Goal: Information Seeking & Learning: Learn about a topic

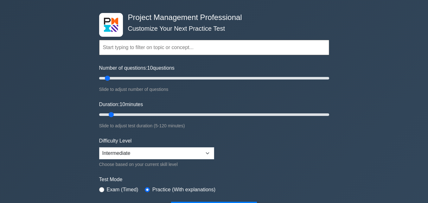
scroll to position [95, 0]
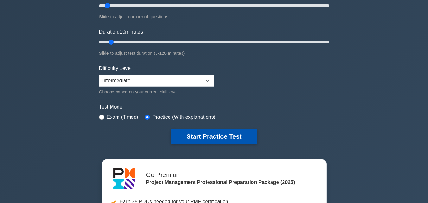
click at [203, 137] on button "Start Practice Test" at bounding box center [214, 136] width 86 height 15
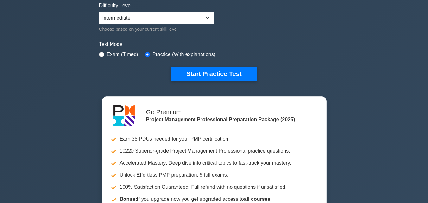
scroll to position [158, 0]
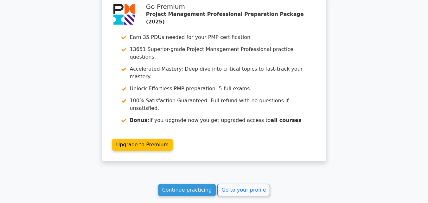
scroll to position [852, 0]
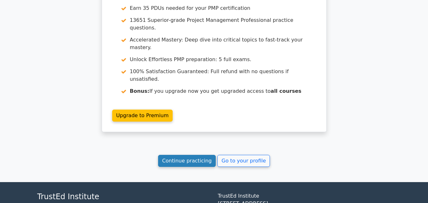
click at [194, 155] on link "Continue practicing" at bounding box center [187, 161] width 58 height 12
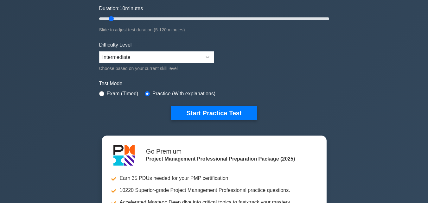
scroll to position [127, 0]
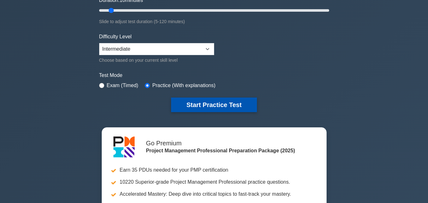
click at [195, 105] on button "Start Practice Test" at bounding box center [214, 105] width 86 height 15
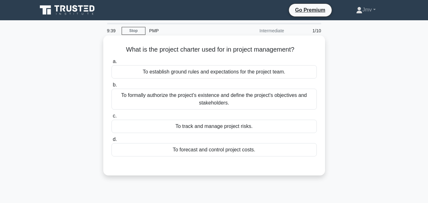
click at [199, 100] on div "To formally authorize the project's existence and define the project's objectiv…" at bounding box center [213, 99] width 205 height 21
click at [111, 87] on input "b. To formally authorize the project's existence and define the project's objec…" at bounding box center [111, 85] width 0 height 4
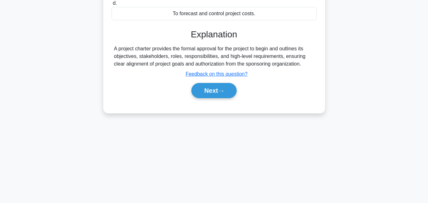
scroll to position [139, 0]
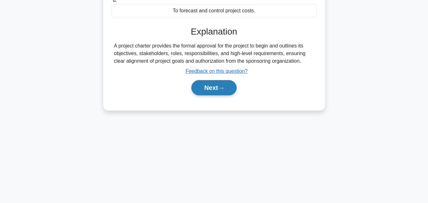
click at [214, 93] on button "Next" at bounding box center [213, 87] width 45 height 15
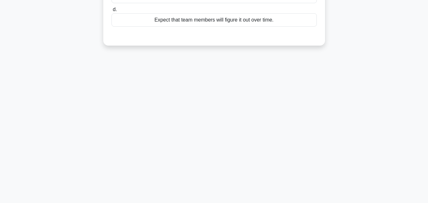
scroll to position [12, 0]
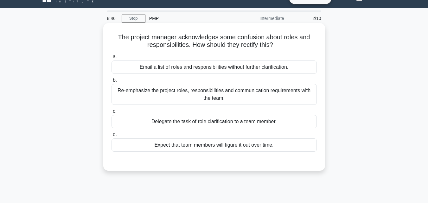
click at [167, 91] on div "Re-emphasize the project roles, responsibilities and communication requirements…" at bounding box center [213, 94] width 205 height 21
click at [111, 82] on input "b. Re-emphasize the project roles, responsibilities and communication requireme…" at bounding box center [111, 80] width 0 height 4
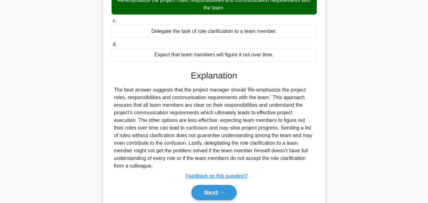
scroll to position [139, 0]
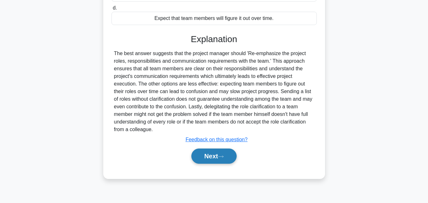
click at [205, 160] on button "Next" at bounding box center [213, 156] width 45 height 15
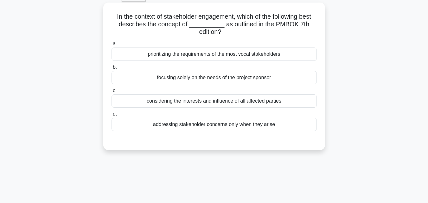
scroll to position [44, 0]
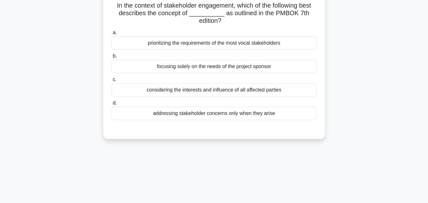
click at [170, 115] on div "addressing stakeholder concerns only when they arise" at bounding box center [213, 113] width 205 height 13
click at [111, 105] on input "d. addressing stakeholder concerns only when they arise" at bounding box center [111, 103] width 0 height 4
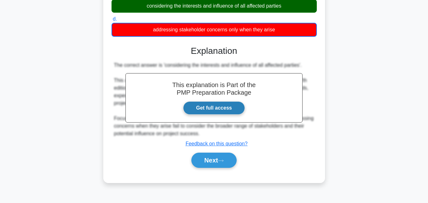
scroll to position [139, 0]
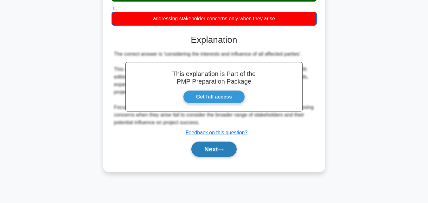
click at [212, 149] on button "Next" at bounding box center [213, 149] width 45 height 15
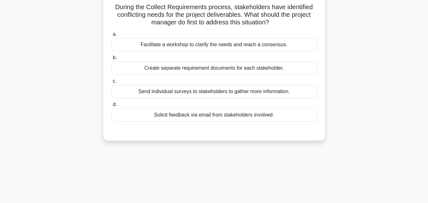
scroll to position [12, 0]
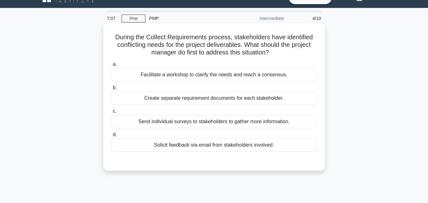
click at [179, 76] on div "Facilitate a workshop to clarify the needs and reach a consensus." at bounding box center [213, 74] width 205 height 13
click at [111, 67] on input "a. Facilitate a workshop to clarify the needs and reach a consensus." at bounding box center [111, 64] width 0 height 4
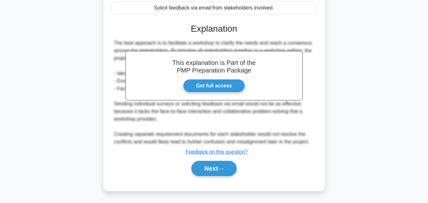
scroll to position [150, 0]
click at [202, 164] on button "Next" at bounding box center [213, 168] width 45 height 15
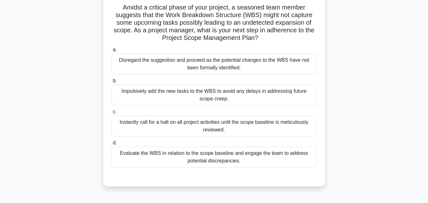
scroll to position [55, 0]
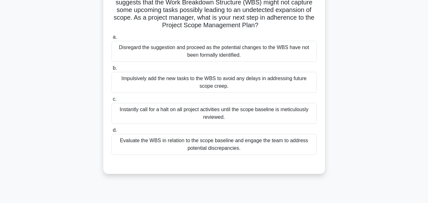
click at [186, 145] on div "Evaluate the WBS in relation to the scope baseline and engage the team to addre…" at bounding box center [213, 144] width 205 height 21
click at [111, 132] on input "d. Evaluate the WBS in relation to the scope baseline and engage the team to ad…" at bounding box center [111, 130] width 0 height 4
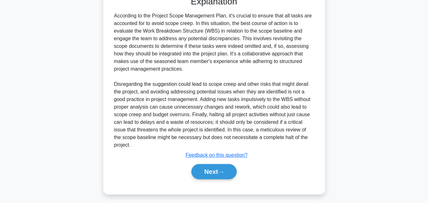
scroll to position [226, 0]
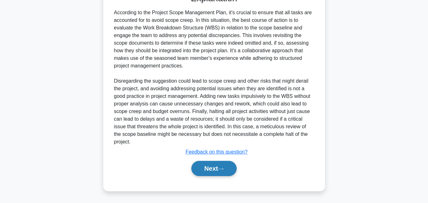
click at [201, 167] on button "Next" at bounding box center [213, 168] width 45 height 15
click at [207, 166] on button "Next" at bounding box center [213, 168] width 45 height 15
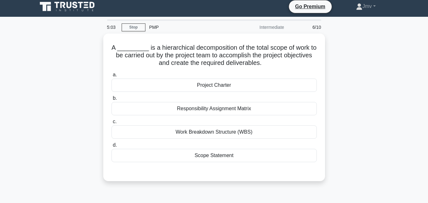
scroll to position [0, 0]
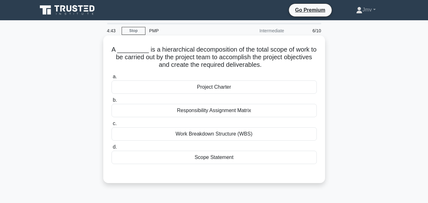
click at [187, 85] on div "Project Charter" at bounding box center [213, 86] width 205 height 13
click at [111, 79] on input "a. Project Charter" at bounding box center [111, 77] width 0 height 4
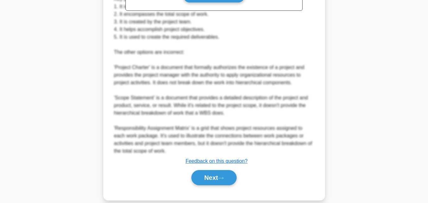
scroll to position [249, 0]
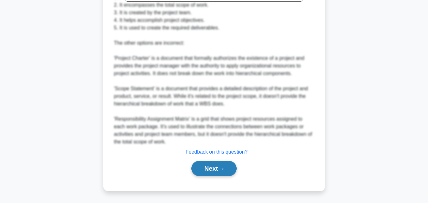
click at [201, 169] on button "Next" at bounding box center [213, 168] width 45 height 15
click at [211, 168] on button "Next" at bounding box center [213, 168] width 45 height 15
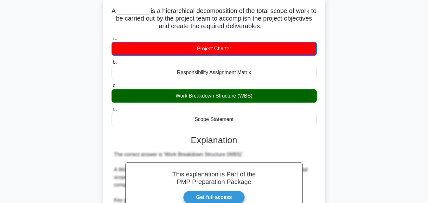
scroll to position [28, 0]
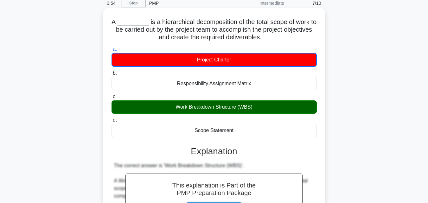
click at [188, 108] on div "Work Breakdown Structure (WBS)" at bounding box center [213, 106] width 205 height 13
click at [111, 99] on input "c. Work Breakdown Structure (WBS)" at bounding box center [111, 97] width 0 height 4
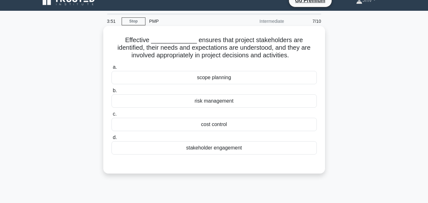
scroll to position [0, 0]
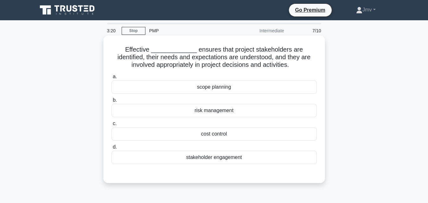
click at [194, 162] on div "stakeholder engagement" at bounding box center [213, 157] width 205 height 13
click at [111, 149] on input "d. stakeholder engagement" at bounding box center [111, 147] width 0 height 4
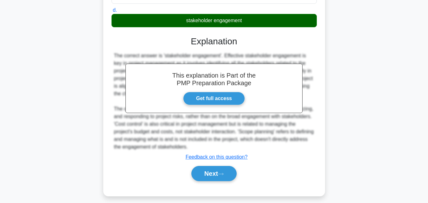
scroll to position [142, 0]
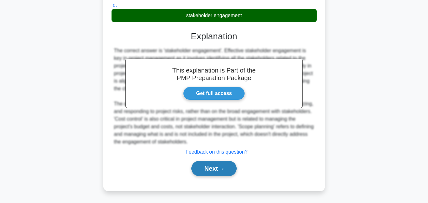
click at [213, 169] on button "Next" at bounding box center [213, 168] width 45 height 15
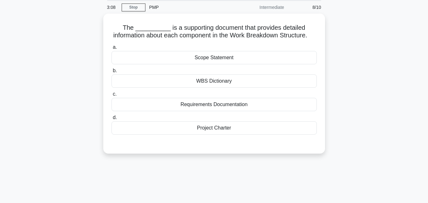
scroll to position [12, 0]
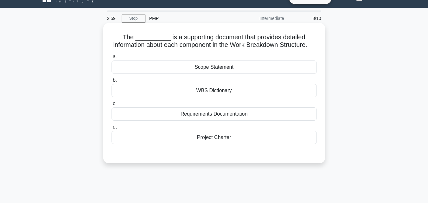
click at [188, 95] on div "WBS Dictionary" at bounding box center [213, 90] width 205 height 13
click at [111, 82] on input "b. WBS Dictionary" at bounding box center [111, 80] width 0 height 4
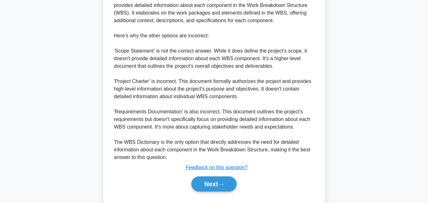
scroll to position [226, 0]
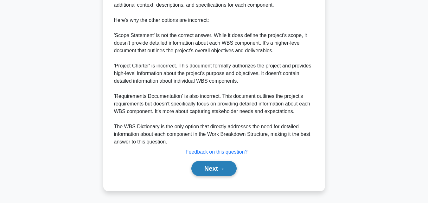
click at [202, 169] on button "Next" at bounding box center [213, 168] width 45 height 15
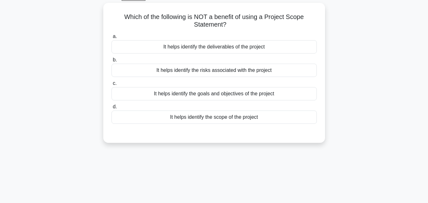
scroll to position [4, 0]
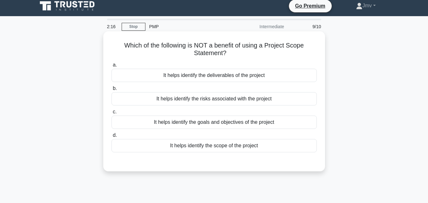
click at [186, 145] on div "It helps identify the scope of the project" at bounding box center [213, 145] width 205 height 13
click at [111, 137] on input "d. It helps identify the scope of the project" at bounding box center [111, 135] width 0 height 4
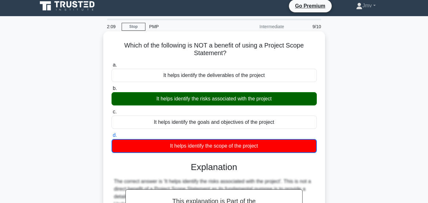
click at [206, 104] on div "It helps identify the risks associated with the project" at bounding box center [213, 98] width 205 height 13
click at [111, 91] on input "b. It helps identify the risks associated with the project" at bounding box center [111, 88] width 0 height 4
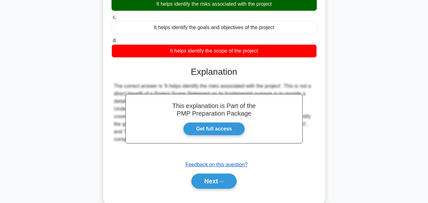
scroll to position [139, 0]
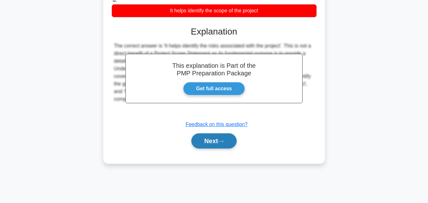
click at [213, 136] on button "Next" at bounding box center [213, 140] width 45 height 15
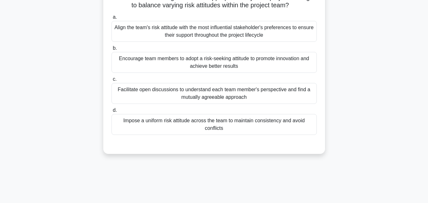
scroll to position [44, 0]
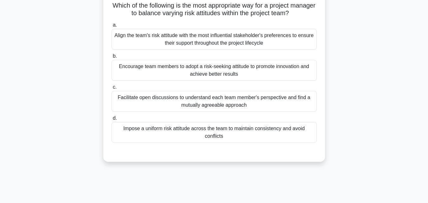
click at [199, 99] on div "Facilitate open discussions to understand each team member's perspective and fi…" at bounding box center [213, 101] width 205 height 21
click at [111, 89] on input "c. Facilitate open discussions to understand each team member's perspective and…" at bounding box center [111, 87] width 0 height 4
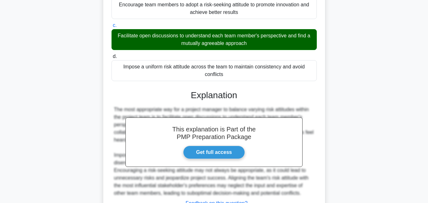
scroll to position [157, 0]
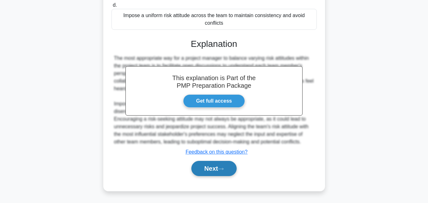
click at [205, 162] on button "Next" at bounding box center [213, 168] width 45 height 15
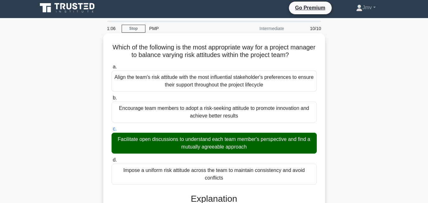
scroll to position [0, 0]
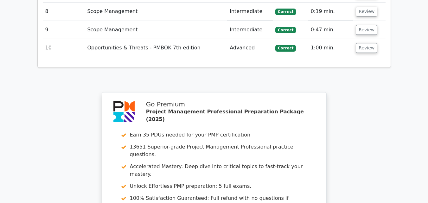
scroll to position [1627, 0]
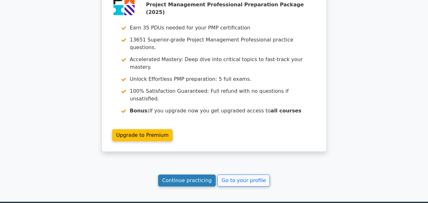
click at [204, 175] on link "Continue practicing" at bounding box center [187, 181] width 58 height 12
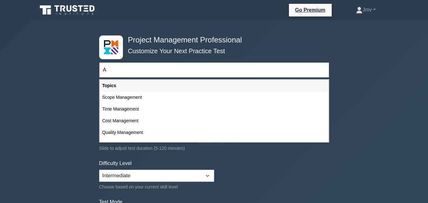
type input "A"
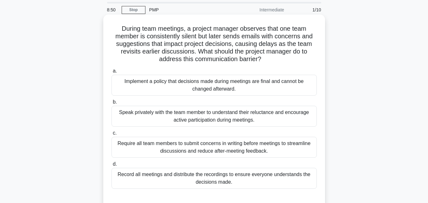
scroll to position [63, 0]
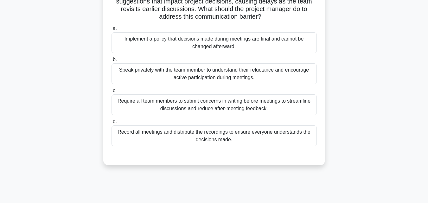
click at [204, 76] on div "Speak privately with the team member to understand their reluctance and encoura…" at bounding box center [213, 73] width 205 height 21
click at [111, 62] on input "b. Speak privately with the team member to understand their reluctance and enco…" at bounding box center [111, 60] width 0 height 4
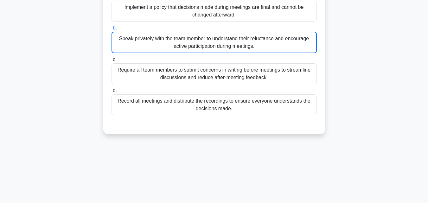
scroll to position [0, 0]
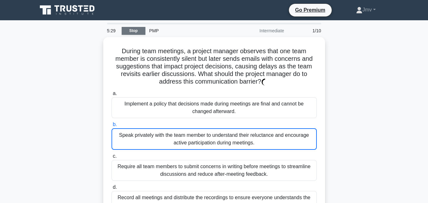
click at [132, 32] on link "Stop" at bounding box center [134, 31] width 24 height 8
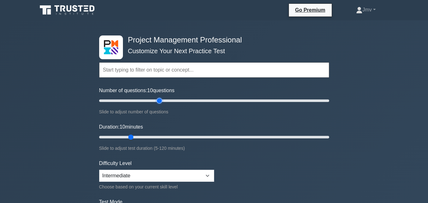
click at [161, 102] on input "Number of questions: 10 questions" at bounding box center [214, 101] width 230 height 8
click at [184, 100] on input "Number of questions: 75 questions" at bounding box center [214, 101] width 230 height 8
click at [194, 100] on input "Number of questions: 85 questions" at bounding box center [214, 101] width 230 height 8
click at [204, 101] on input "Number of questions: 95 questions" at bounding box center [214, 101] width 230 height 8
type input "100"
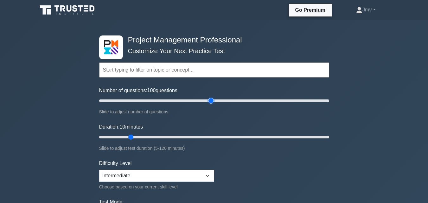
click at [211, 101] on input "Number of questions: 100 questions" at bounding box center [214, 101] width 230 height 8
drag, startPoint x: 130, startPoint y: 138, endPoint x: 333, endPoint y: 142, distance: 203.7
type input "120"
click at [329, 141] on input "Duration: 120 minutes" at bounding box center [214, 137] width 230 height 8
click at [148, 71] on input "text" at bounding box center [214, 69] width 230 height 15
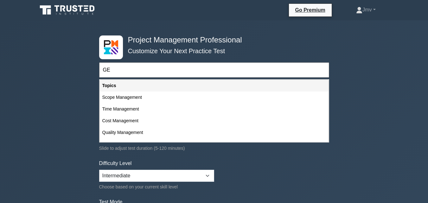
type input "G"
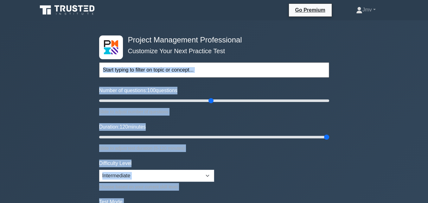
drag, startPoint x: 209, startPoint y: 60, endPoint x: 341, endPoint y: 215, distance: 203.7
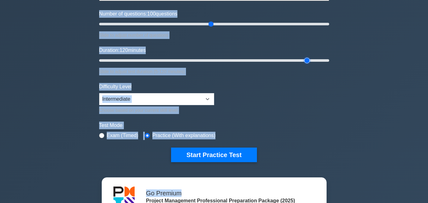
click at [303, 57] on input "Duration: 120 minutes" at bounding box center [214, 61] width 230 height 8
click at [303, 57] on input "Duration: 110 minutes" at bounding box center [214, 61] width 230 height 8
click at [334, 34] on div "Project Management Professional Customize Your Next Practice Test Topics Scope …" at bounding box center [214, 137] width 428 height 386
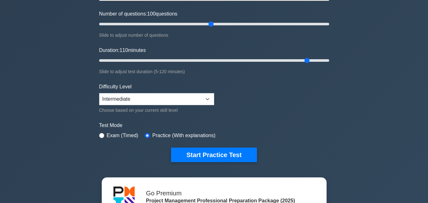
click at [334, 34] on div "Project Management Professional Customize Your Next Practice Test Topics Scope …" at bounding box center [214, 137] width 428 height 386
type input "120"
click at [328, 60] on input "Duration: 120 minutes" at bounding box center [214, 61] width 230 height 8
click at [319, 133] on div "Test Mode Exam (Timed) Practice (With explanations)" at bounding box center [214, 131] width 230 height 18
click at [297, 101] on form "Topics Scope Management Time Management Cost Management Quality Management Risk…" at bounding box center [214, 64] width 230 height 196
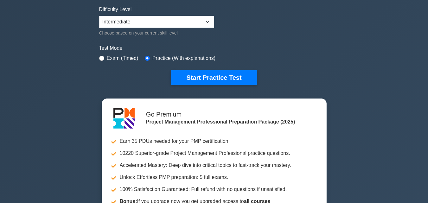
scroll to position [158, 0]
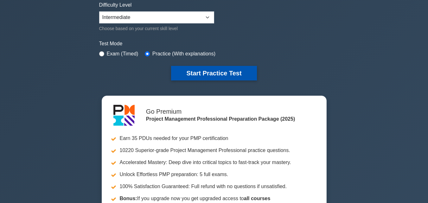
click at [212, 73] on button "Start Practice Test" at bounding box center [214, 73] width 86 height 15
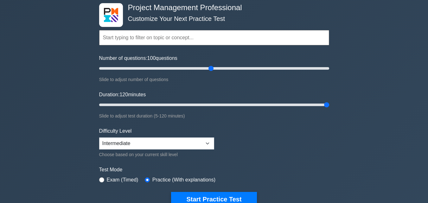
scroll to position [32, 0]
